Goal: Transaction & Acquisition: Purchase product/service

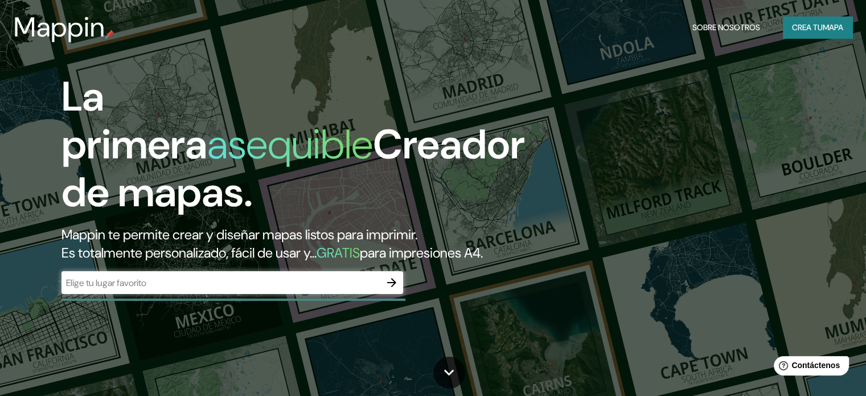
click at [246, 289] on input "text" at bounding box center [221, 282] width 319 height 13
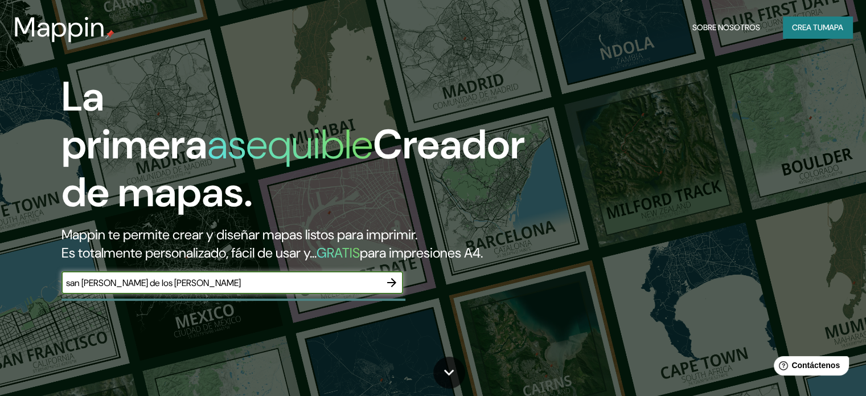
type input "san [PERSON_NAME] de los [PERSON_NAME]"
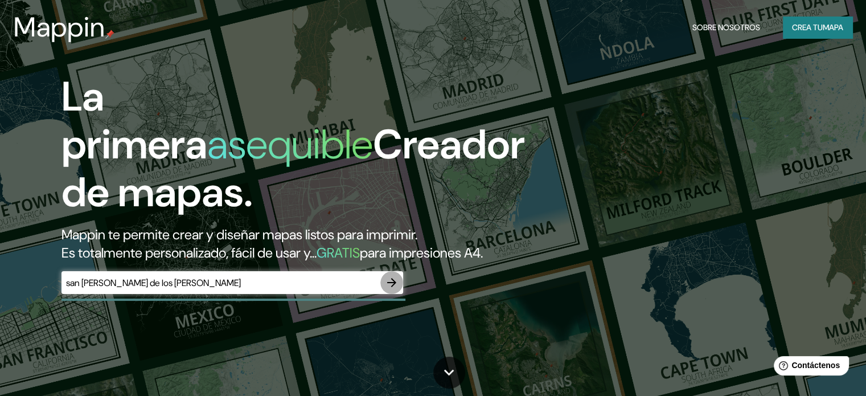
click at [393, 289] on icon "button" at bounding box center [392, 283] width 14 height 14
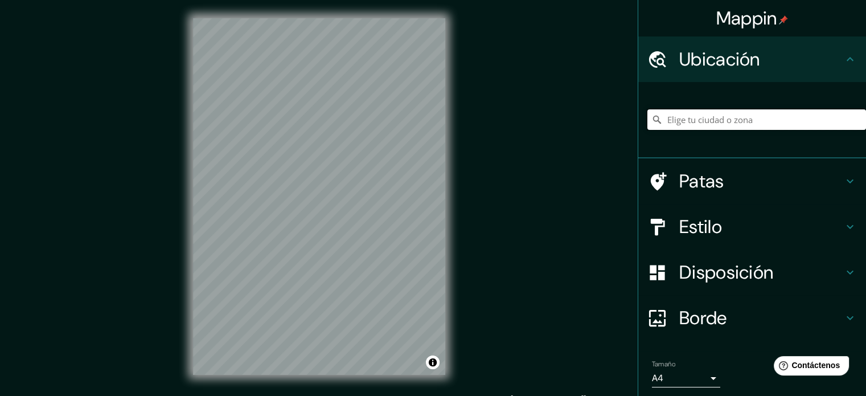
click at [720, 117] on input "Elige tu ciudad o zona" at bounding box center [757, 119] width 219 height 21
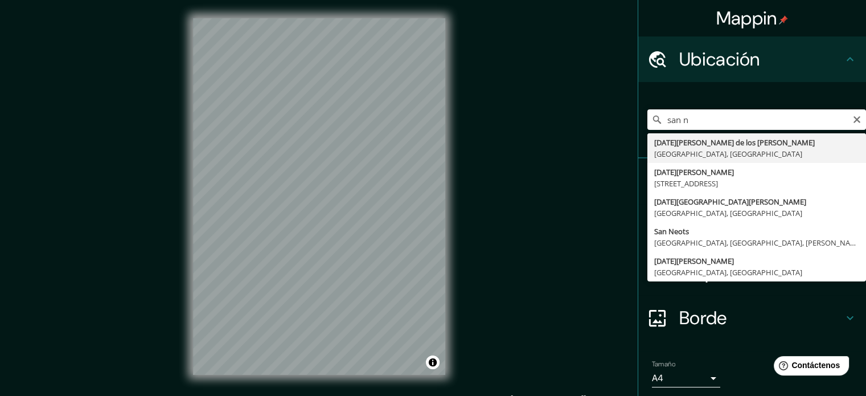
type input "[DATE][GEOGRAPHIC_DATA][PERSON_NAME][PERSON_NAME], [GEOGRAPHIC_DATA], [GEOGRAPH…"
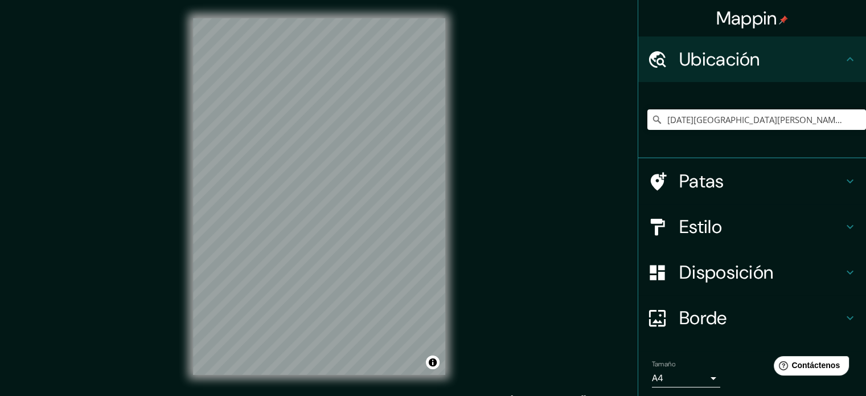
click at [684, 320] on font "Borde" at bounding box center [704, 318] width 48 height 24
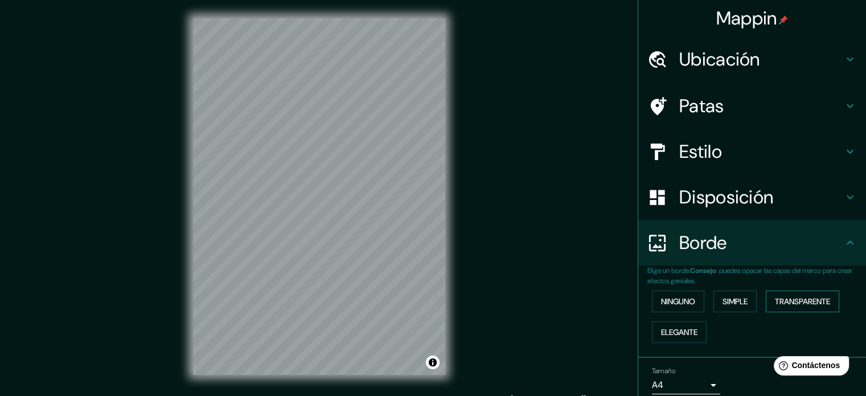
click at [819, 295] on font "Transparente" at bounding box center [802, 301] width 55 height 15
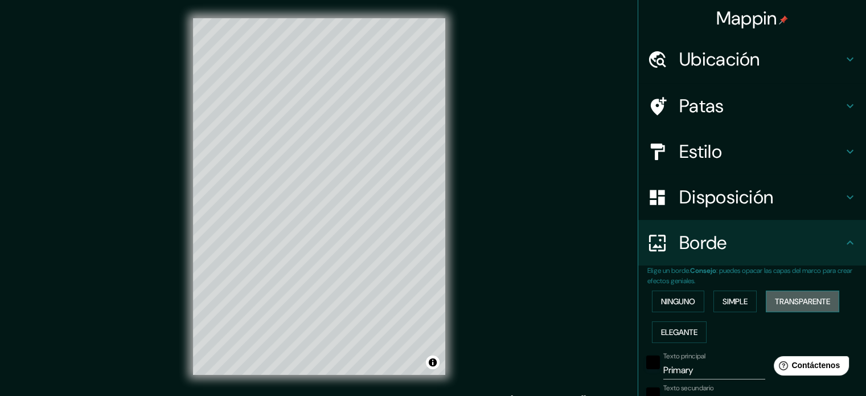
click at [811, 305] on font "Transparente" at bounding box center [802, 301] width 55 height 10
type input "213"
type input "35"
click at [686, 295] on font "Ninguno" at bounding box center [678, 301] width 34 height 15
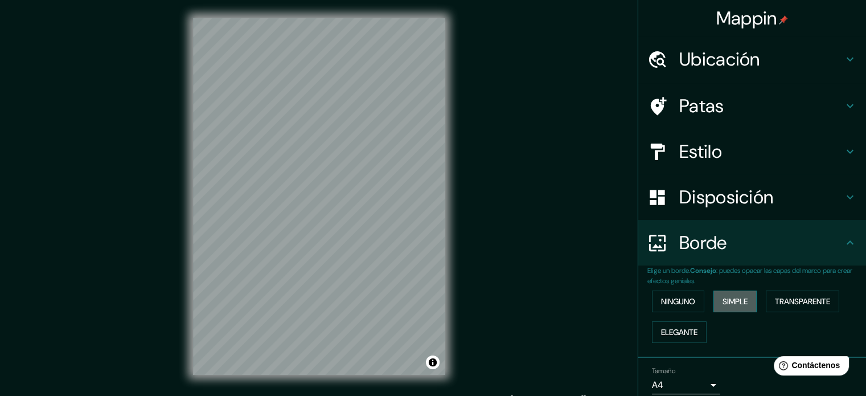
click at [723, 307] on font "Simple" at bounding box center [735, 301] width 25 height 15
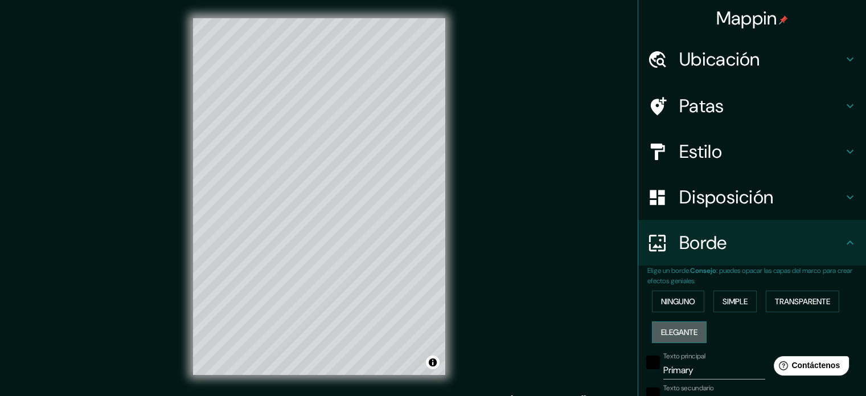
click at [678, 329] on font "Elegante" at bounding box center [679, 332] width 36 height 10
click at [671, 307] on font "Ninguno" at bounding box center [678, 301] width 34 height 15
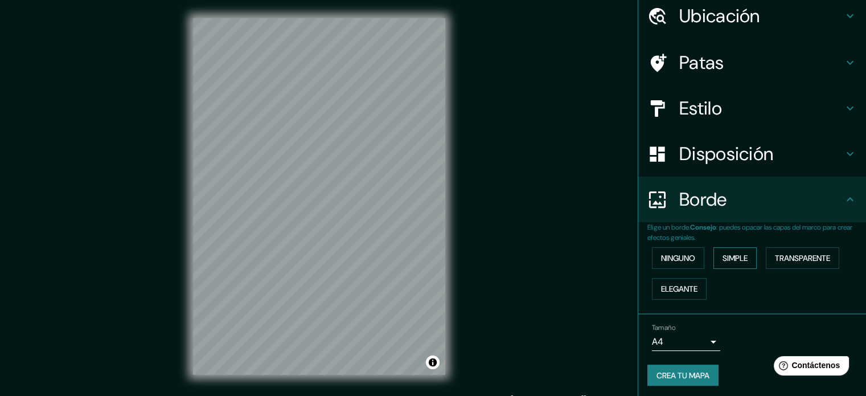
scroll to position [46, 0]
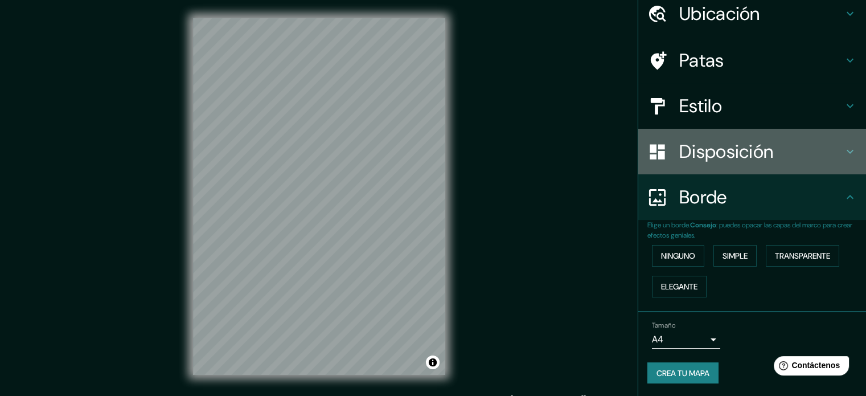
click at [730, 158] on font "Disposición" at bounding box center [727, 152] width 94 height 24
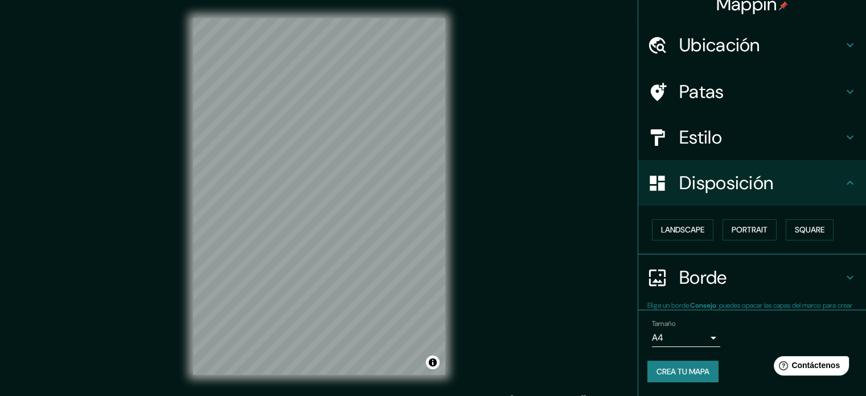
scroll to position [13, 0]
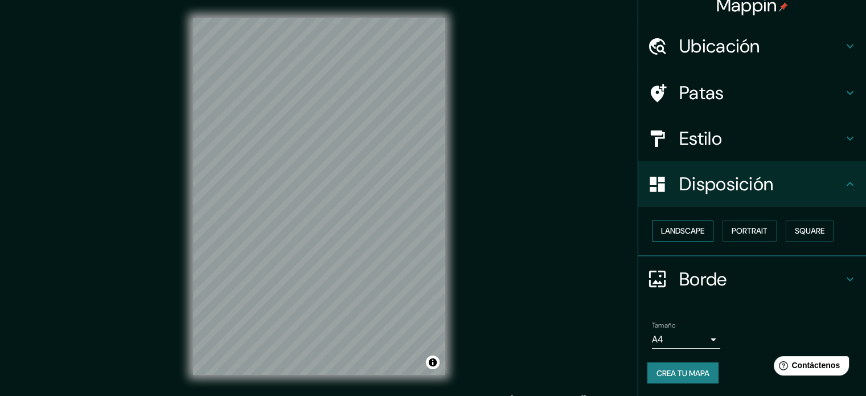
click at [678, 234] on button "Landscape" at bounding box center [683, 230] width 62 height 21
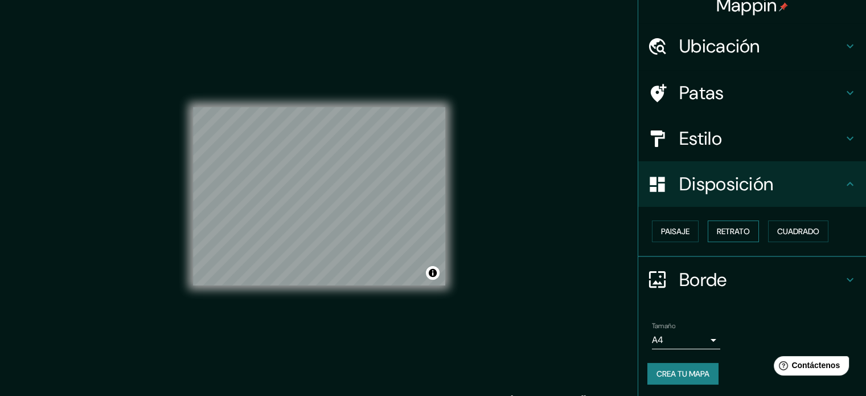
click at [725, 232] on font "Retrato" at bounding box center [733, 231] width 33 height 10
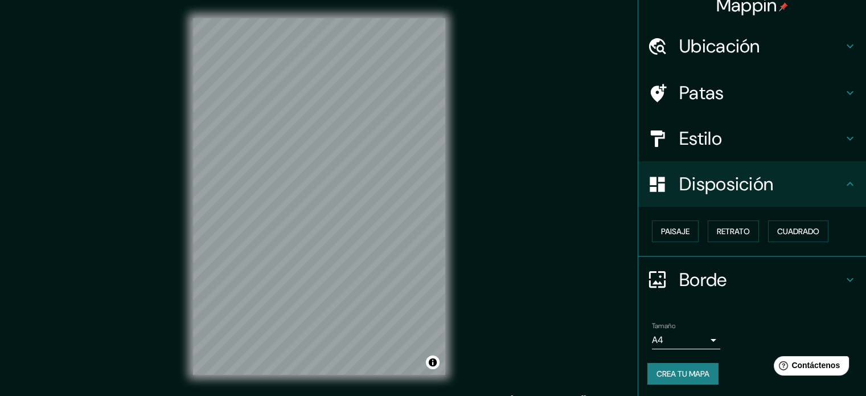
drag, startPoint x: 664, startPoint y: 226, endPoint x: 743, endPoint y: 219, distance: 80.0
click at [665, 226] on font "Paisaje" at bounding box center [675, 231] width 28 height 10
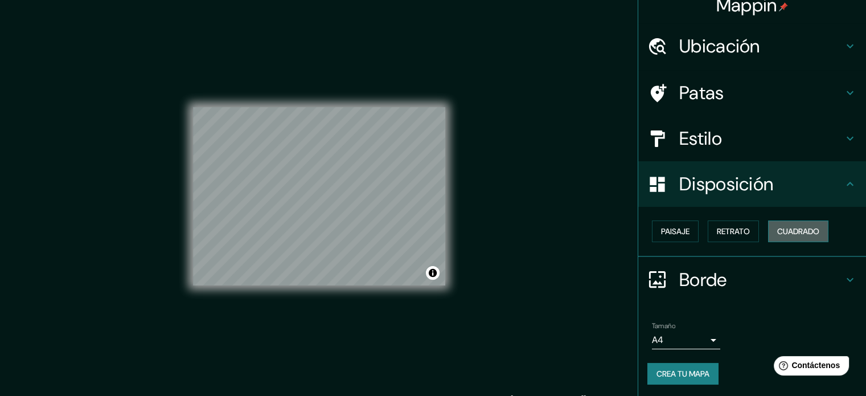
click at [782, 229] on font "Cuadrado" at bounding box center [799, 231] width 42 height 10
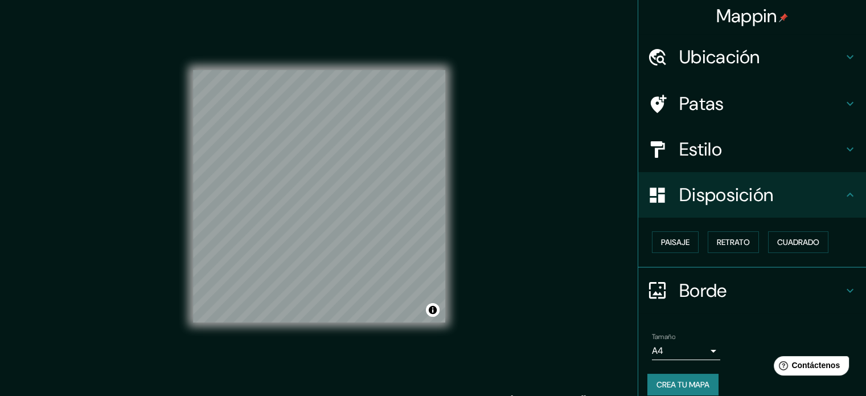
scroll to position [0, 0]
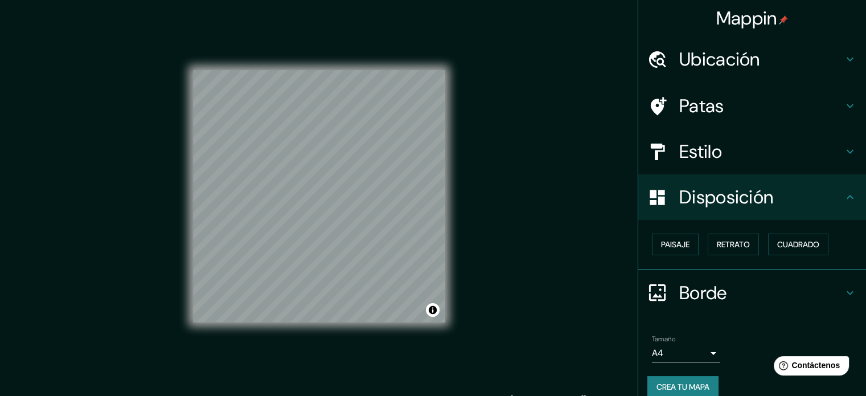
click at [753, 76] on div "Ubicación" at bounding box center [753, 59] width 228 height 46
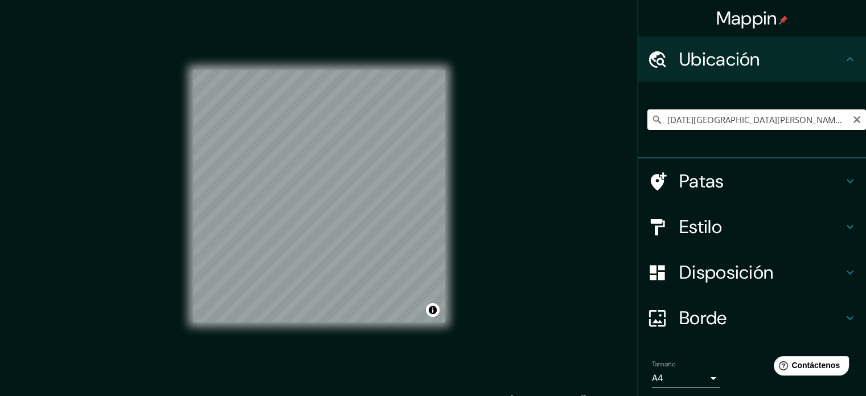
click at [841, 119] on input "[DATE][GEOGRAPHIC_DATA][PERSON_NAME][PERSON_NAME], [GEOGRAPHIC_DATA], [GEOGRAPH…" at bounding box center [757, 119] width 219 height 21
click at [693, 186] on font "Patas" at bounding box center [702, 181] width 45 height 24
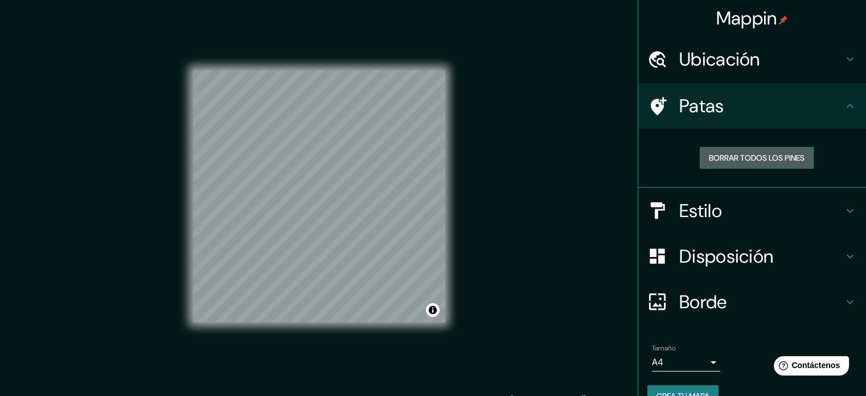
click at [753, 156] on font "Borrar todos los pines" at bounding box center [757, 158] width 96 height 10
click at [698, 103] on font "Patas" at bounding box center [702, 106] width 45 height 24
click at [844, 104] on icon at bounding box center [851, 106] width 14 height 14
click at [340, 138] on div at bounding box center [341, 138] width 9 height 9
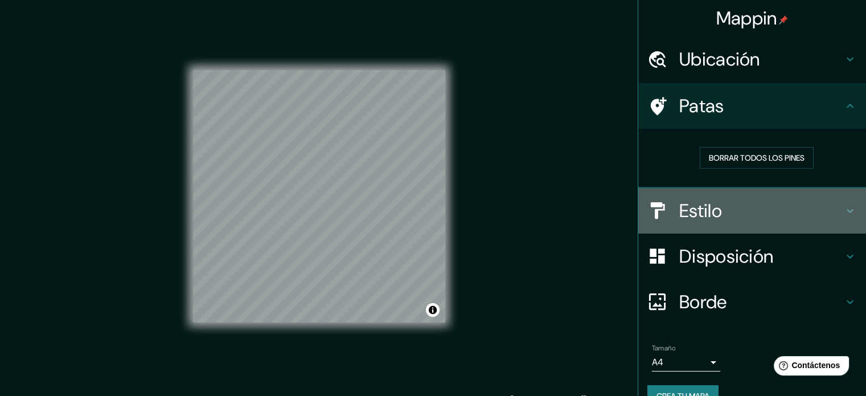
click at [739, 226] on div "Estilo" at bounding box center [753, 211] width 228 height 46
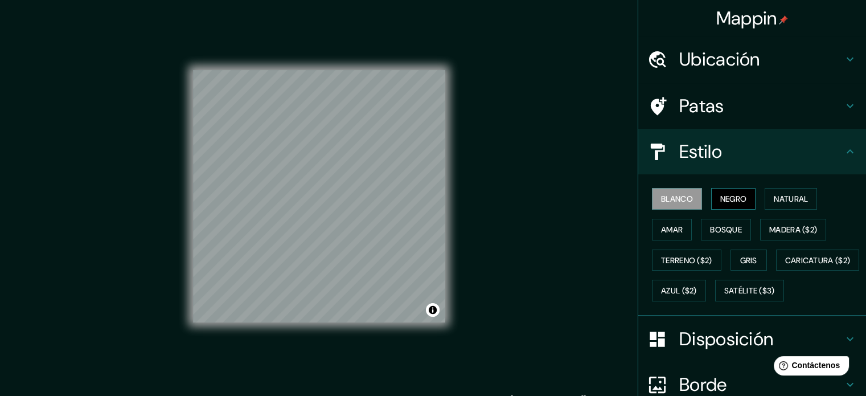
click at [734, 195] on font "Negro" at bounding box center [734, 199] width 27 height 10
click at [804, 202] on button "Natural" at bounding box center [791, 199] width 52 height 22
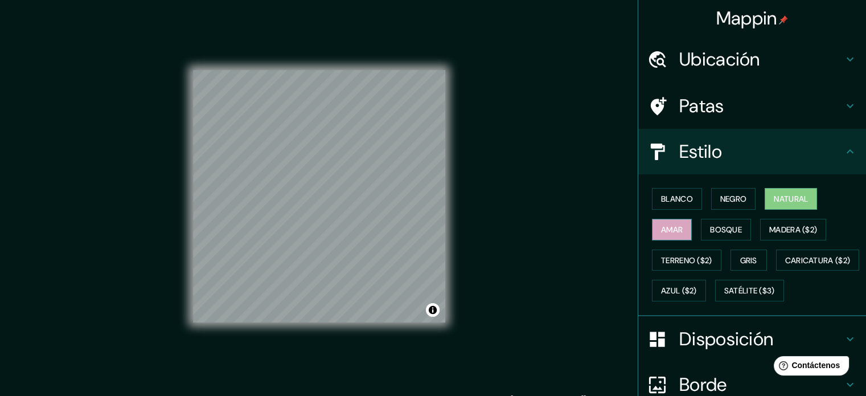
click at [667, 232] on font "Amar" at bounding box center [672, 229] width 22 height 10
click at [725, 234] on font "Bosque" at bounding box center [726, 229] width 32 height 10
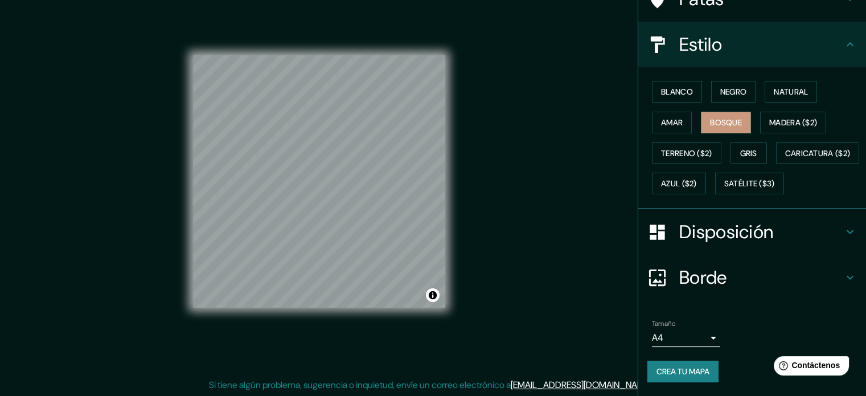
scroll to position [134, 0]
